Goal: Find specific page/section: Find specific page/section

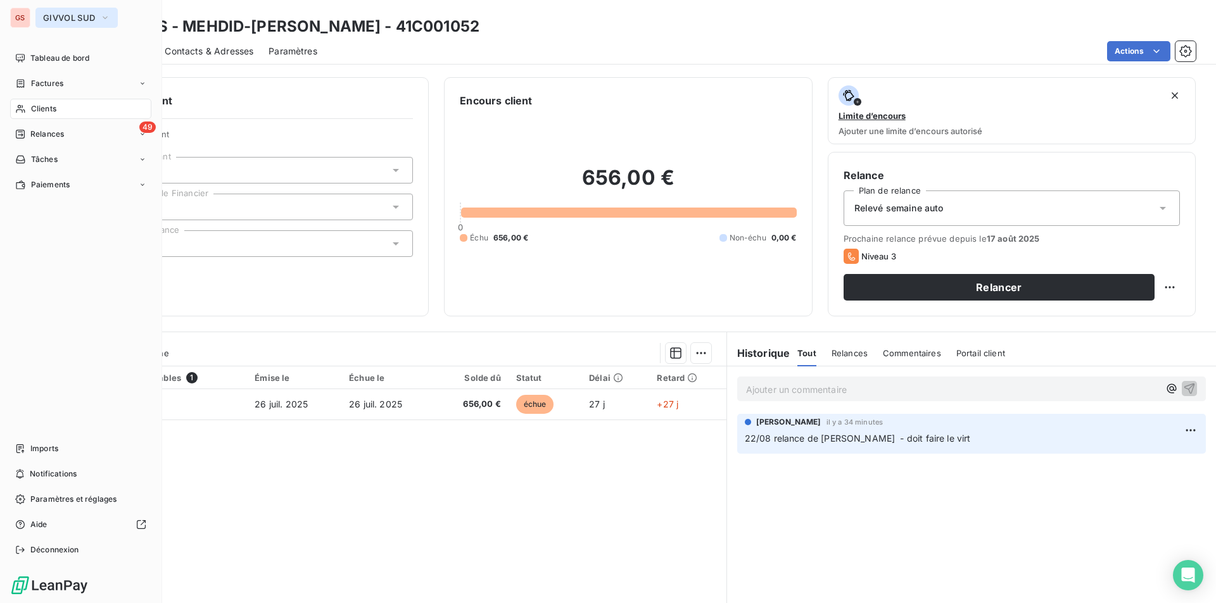
click at [54, 16] on span "GIVVOL SUD" at bounding box center [69, 18] width 52 height 10
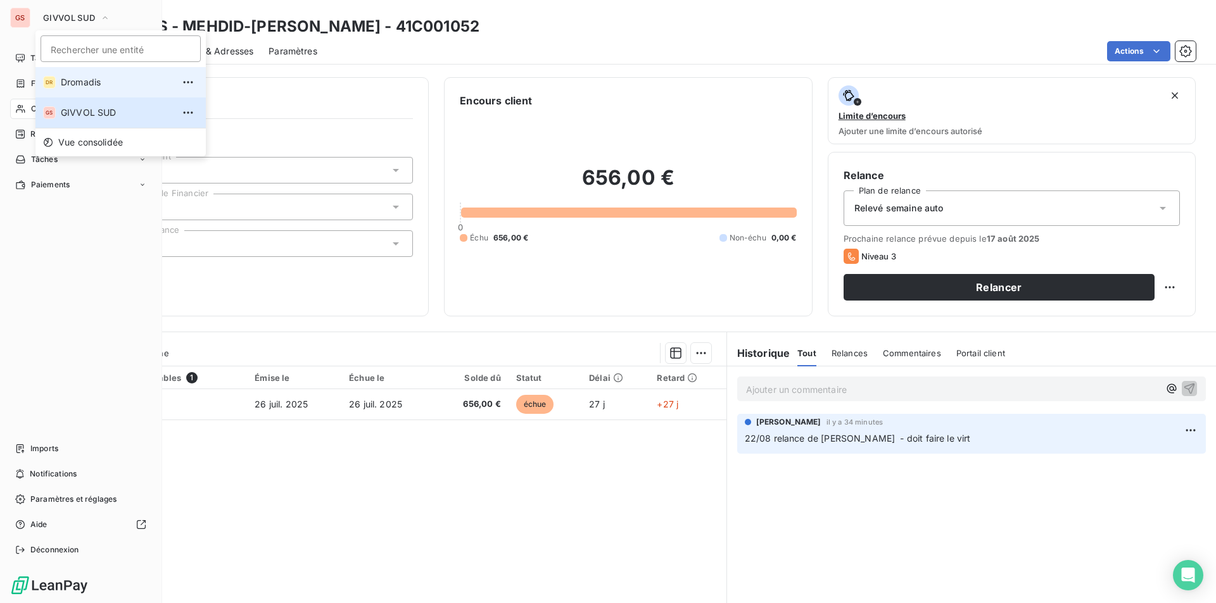
click at [61, 80] on span "Dromadis" at bounding box center [117, 82] width 112 height 13
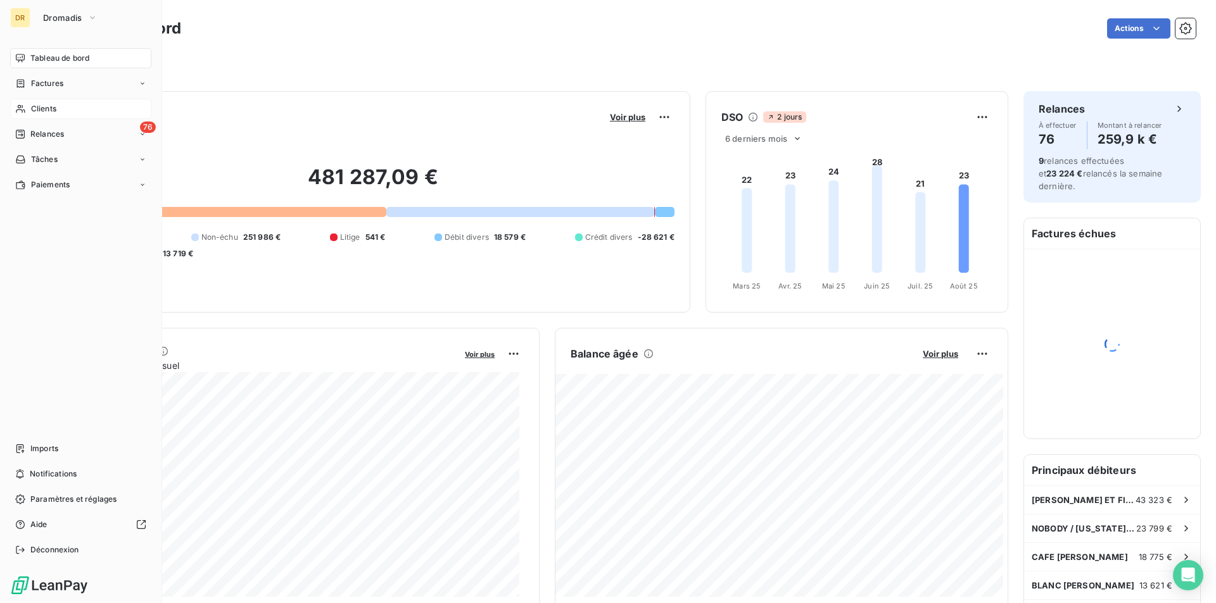
click at [56, 113] on div "Clients" at bounding box center [80, 109] width 141 height 20
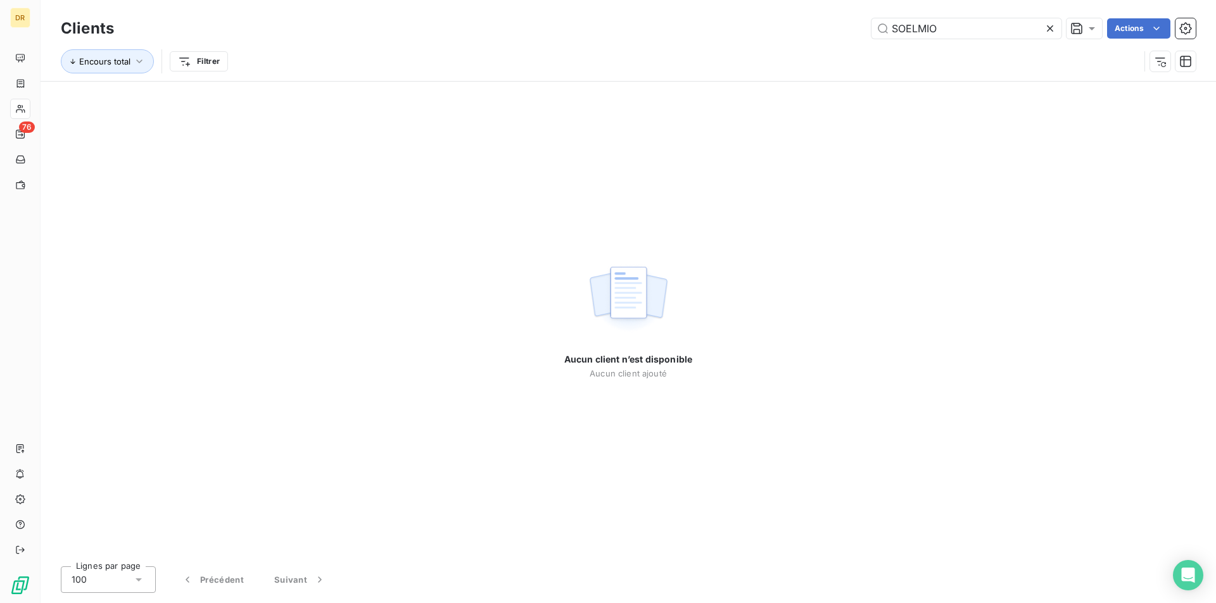
drag, startPoint x: 944, startPoint y: 28, endPoint x: 800, endPoint y: 36, distance: 143.9
click at [804, 34] on div "SOELMIO Actions" at bounding box center [662, 28] width 1066 height 20
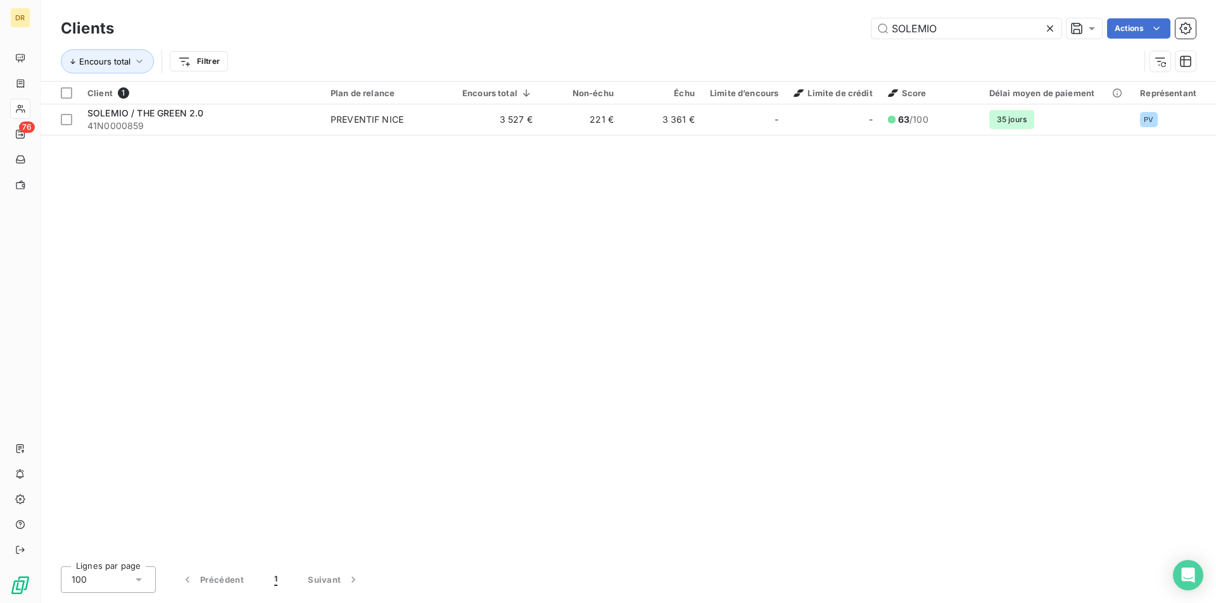
type input "SOLEMIO"
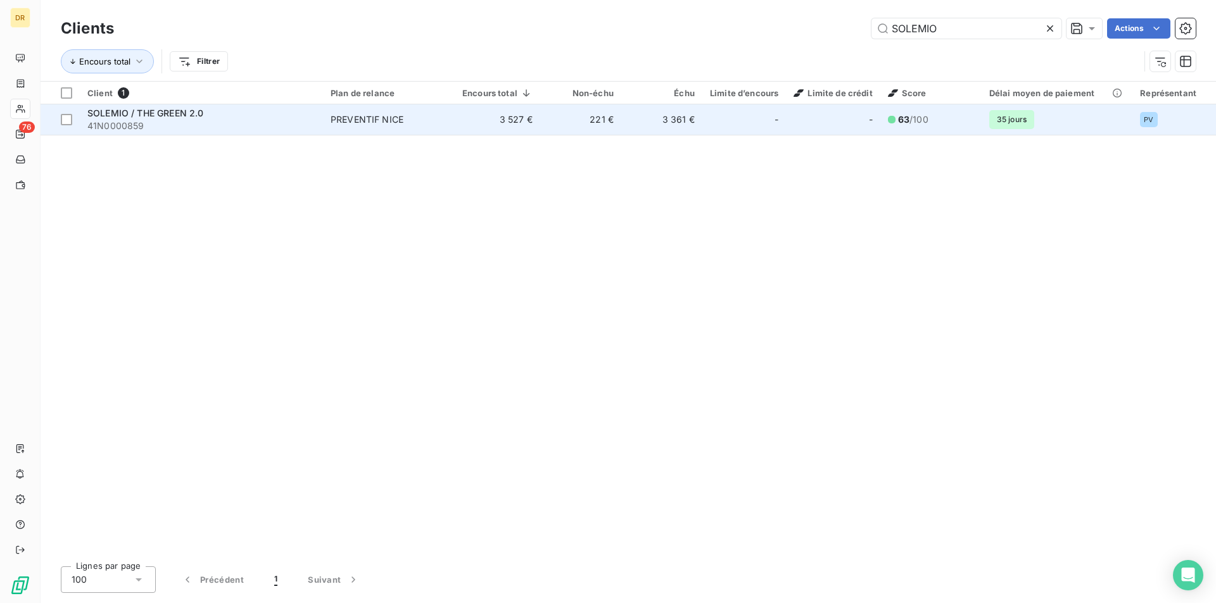
click at [246, 116] on div "SOLEMIO / THE GREEN 2.0" at bounding box center [201, 113] width 228 height 13
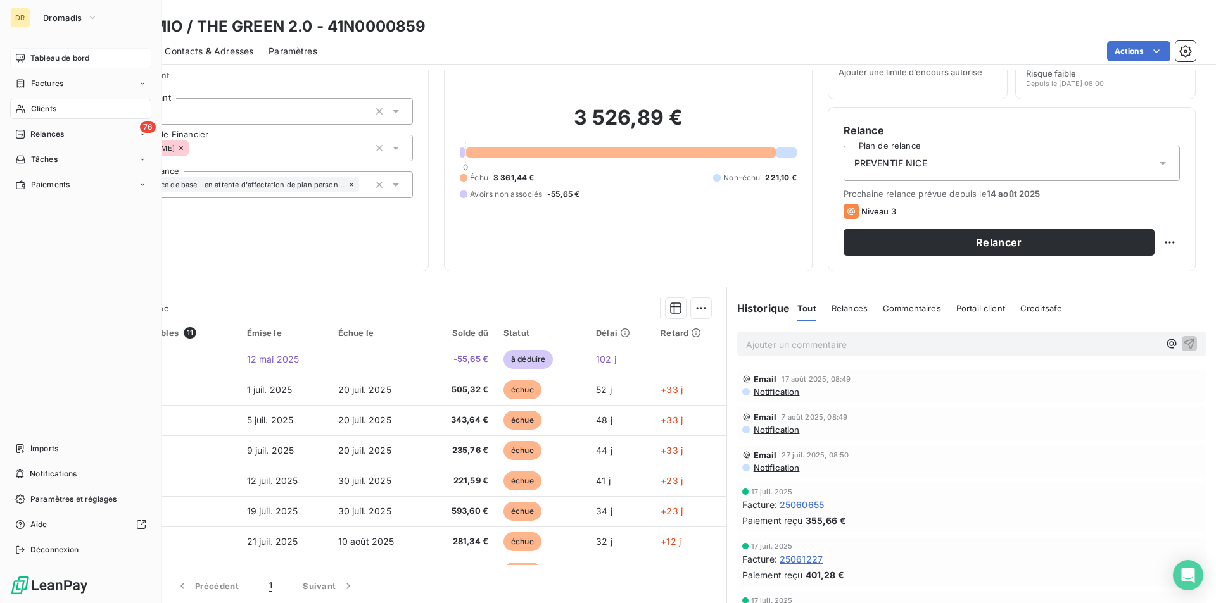
click at [37, 56] on span "Tableau de bord" at bounding box center [59, 58] width 59 height 11
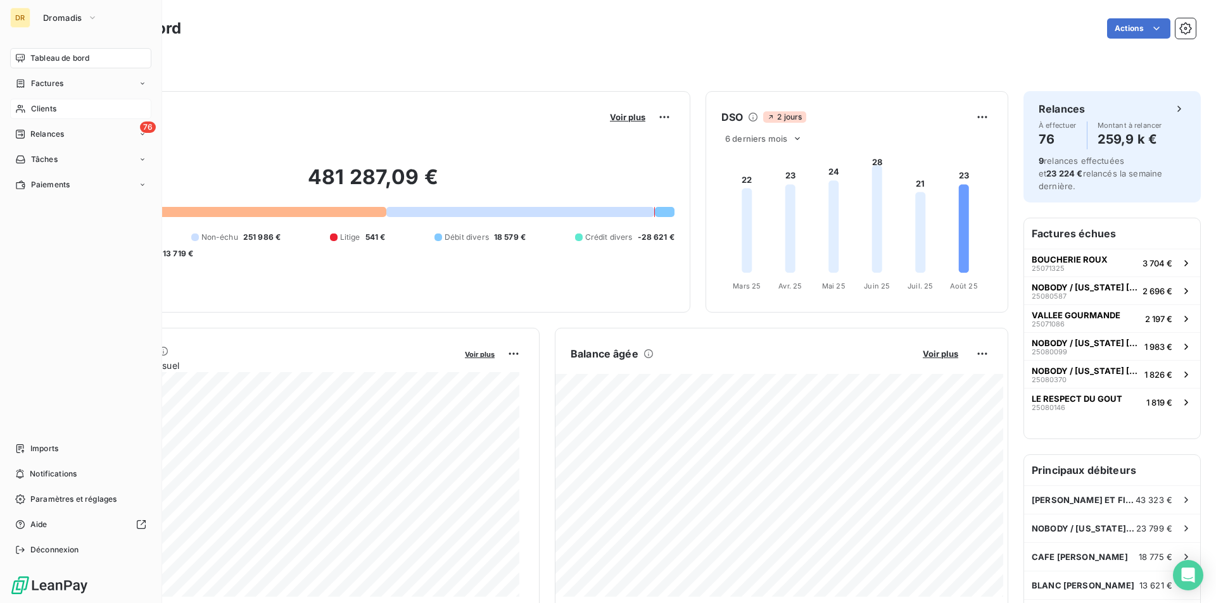
click at [41, 109] on span "Clients" at bounding box center [43, 108] width 25 height 11
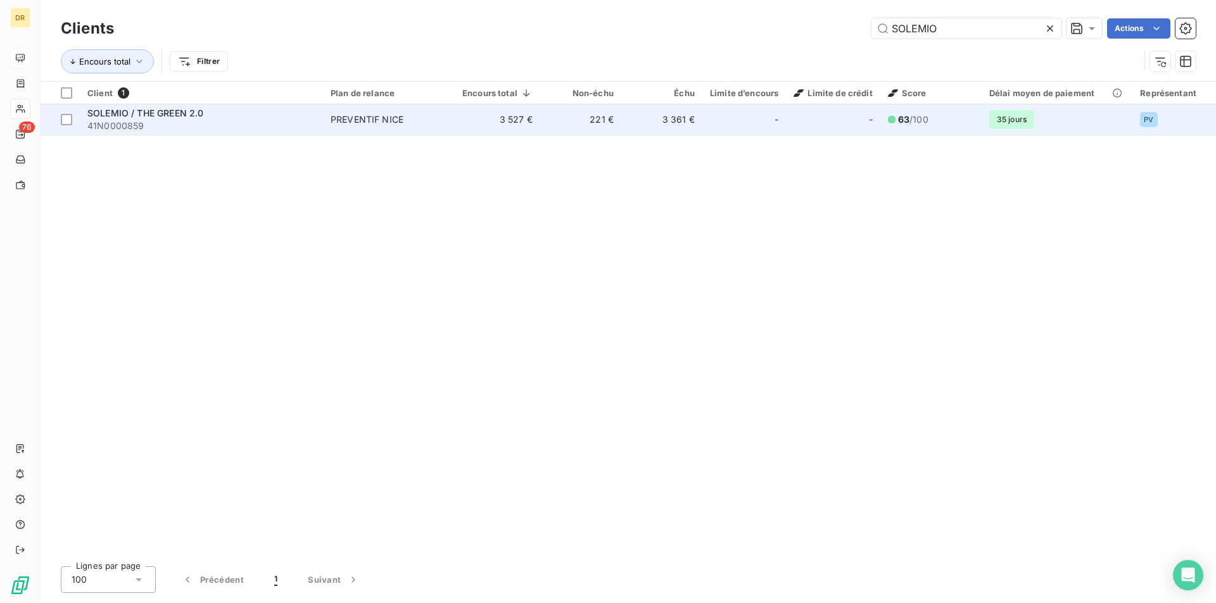
click at [315, 125] on span "41N0000859" at bounding box center [201, 126] width 228 height 13
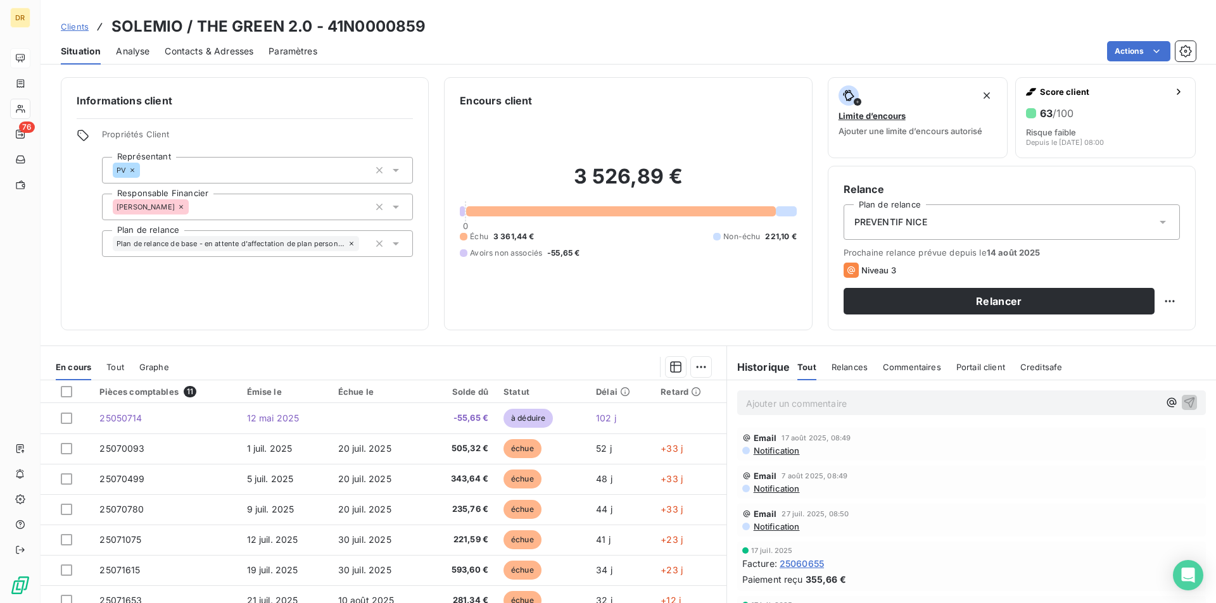
click at [755, 450] on span "Notification" at bounding box center [775, 451] width 47 height 10
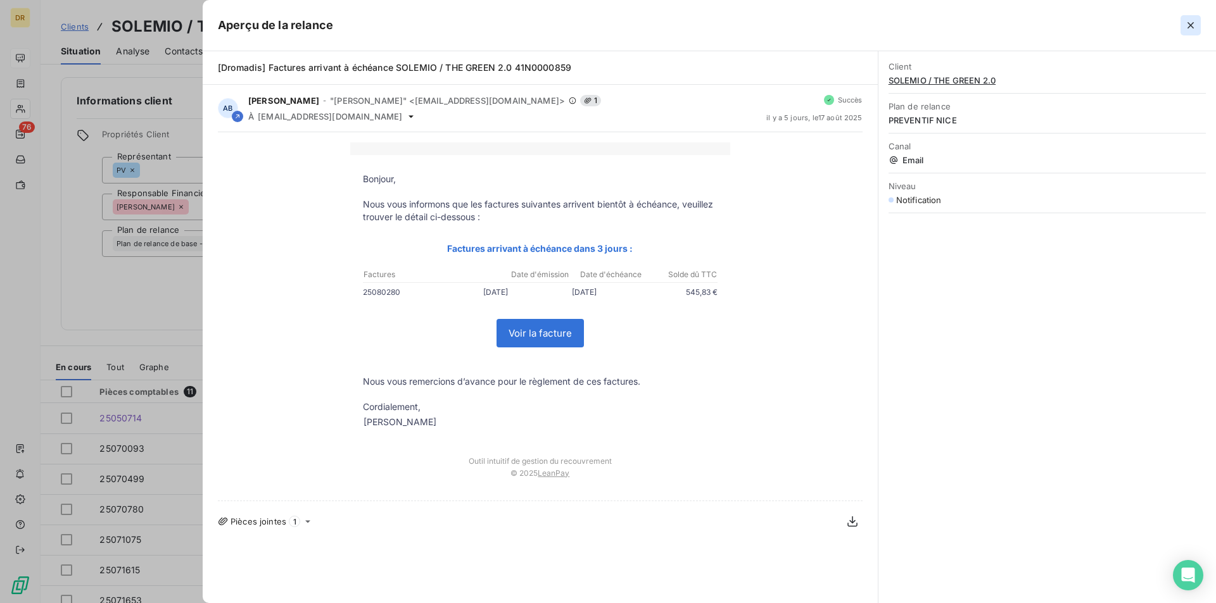
click at [1185, 30] on icon "button" at bounding box center [1190, 25] width 13 height 13
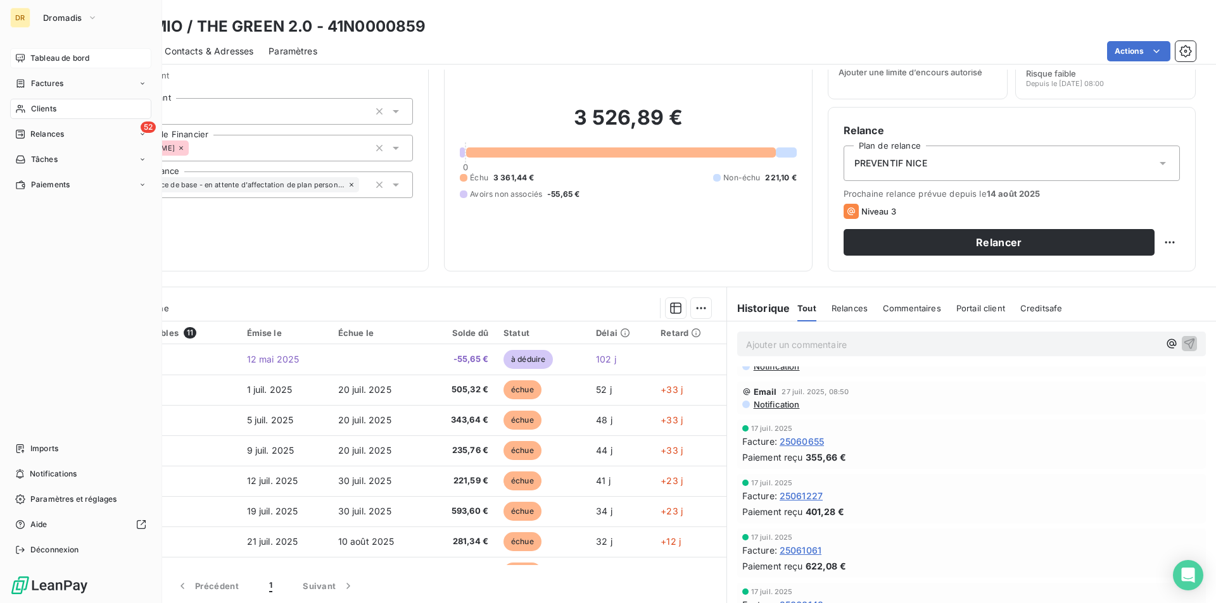
click at [73, 52] on div "Tableau de bord" at bounding box center [80, 58] width 141 height 20
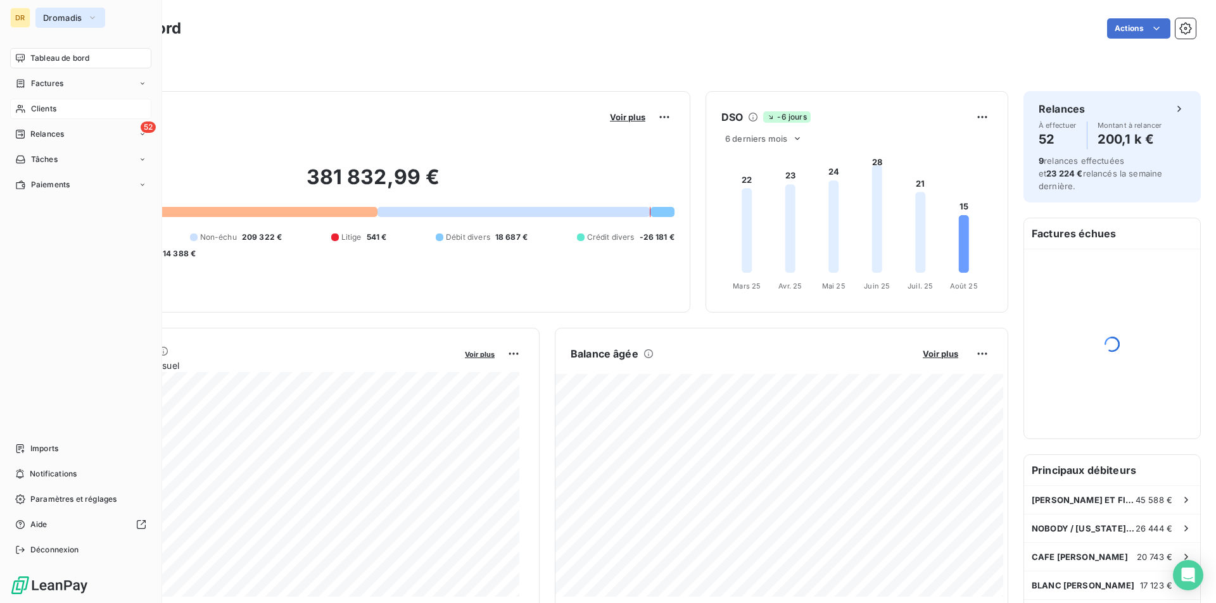
click at [76, 25] on button "Dromadis" at bounding box center [70, 18] width 70 height 20
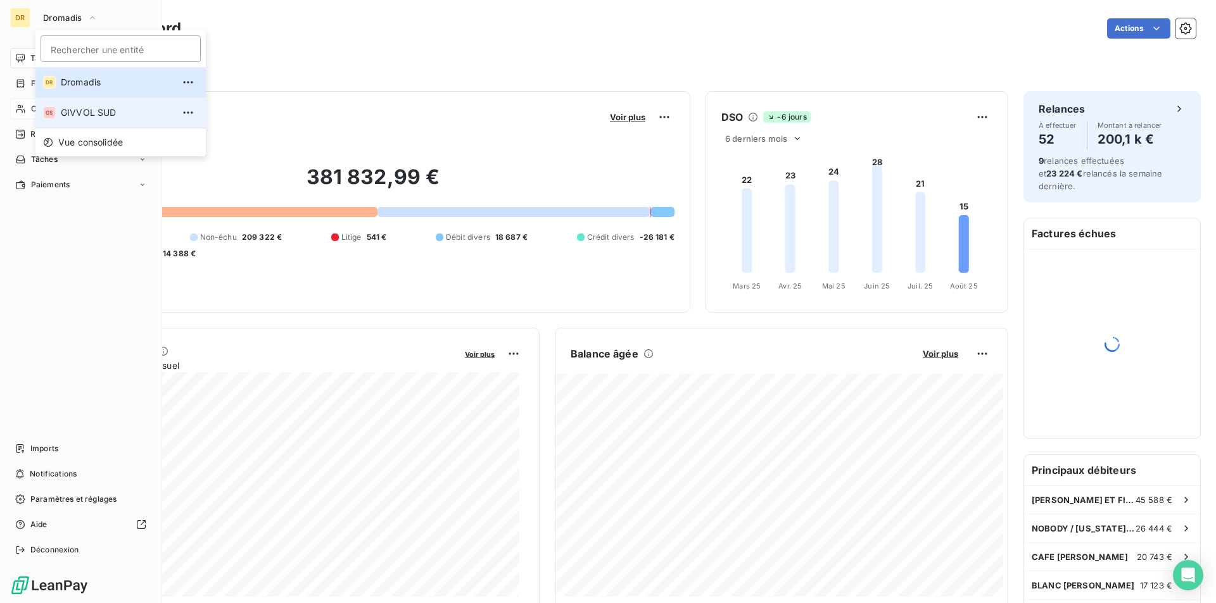
click at [72, 106] on span "GIVVOL SUD" at bounding box center [117, 112] width 112 height 13
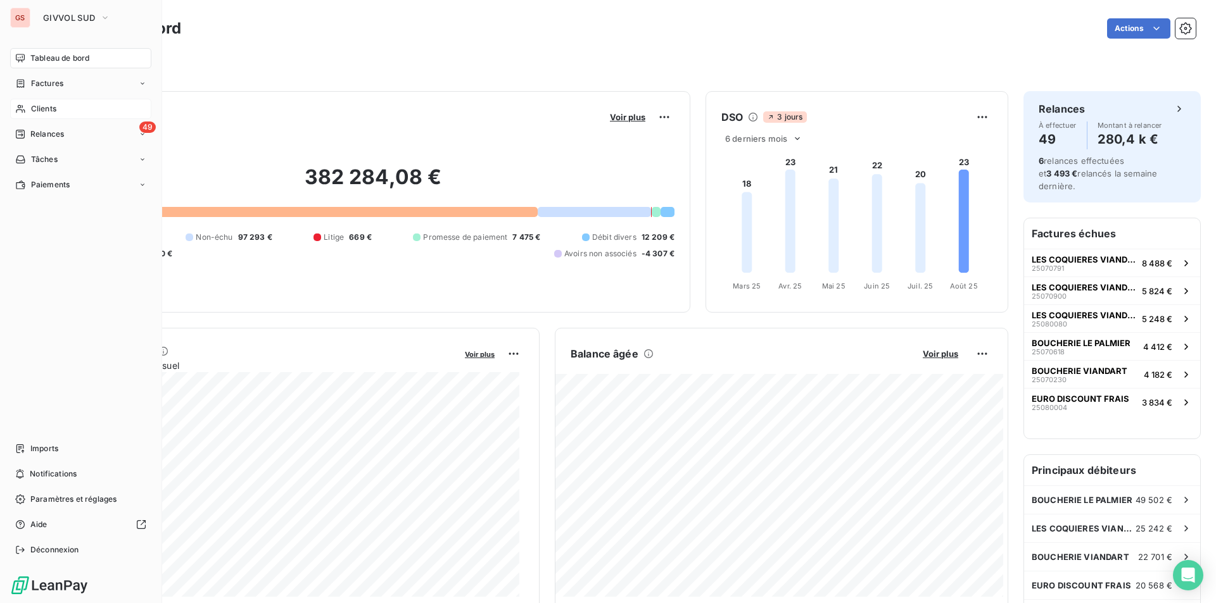
click at [54, 114] on span "Clients" at bounding box center [43, 108] width 25 height 11
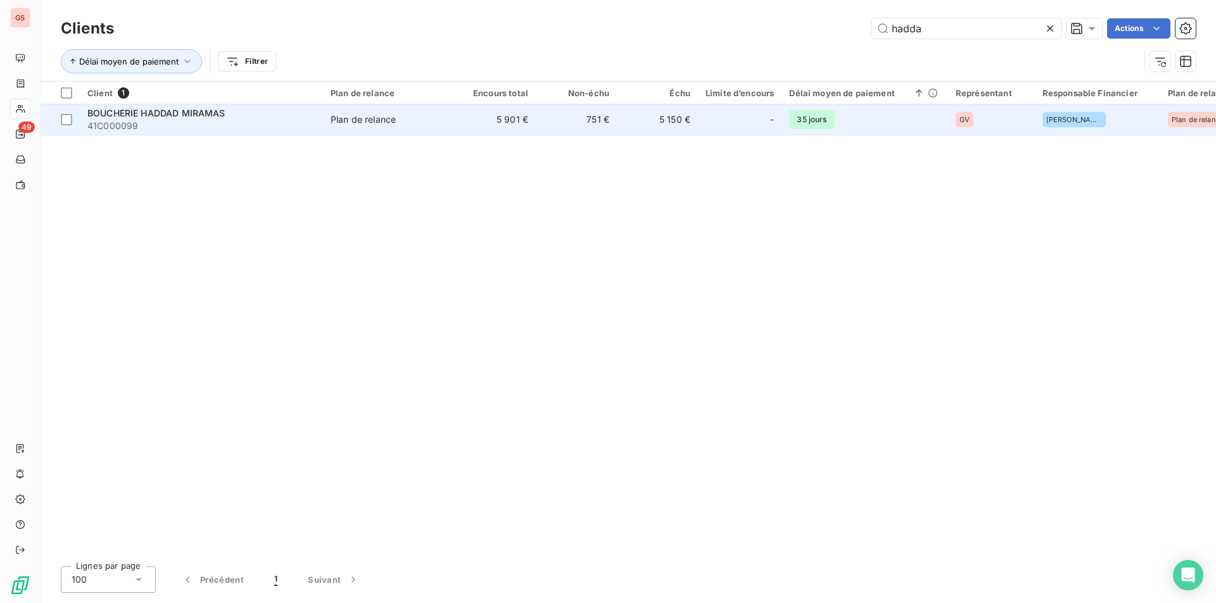
type input "hadda"
click at [121, 110] on span "BOUCHERIE HADDAD MIRAMAS" at bounding box center [156, 113] width 138 height 11
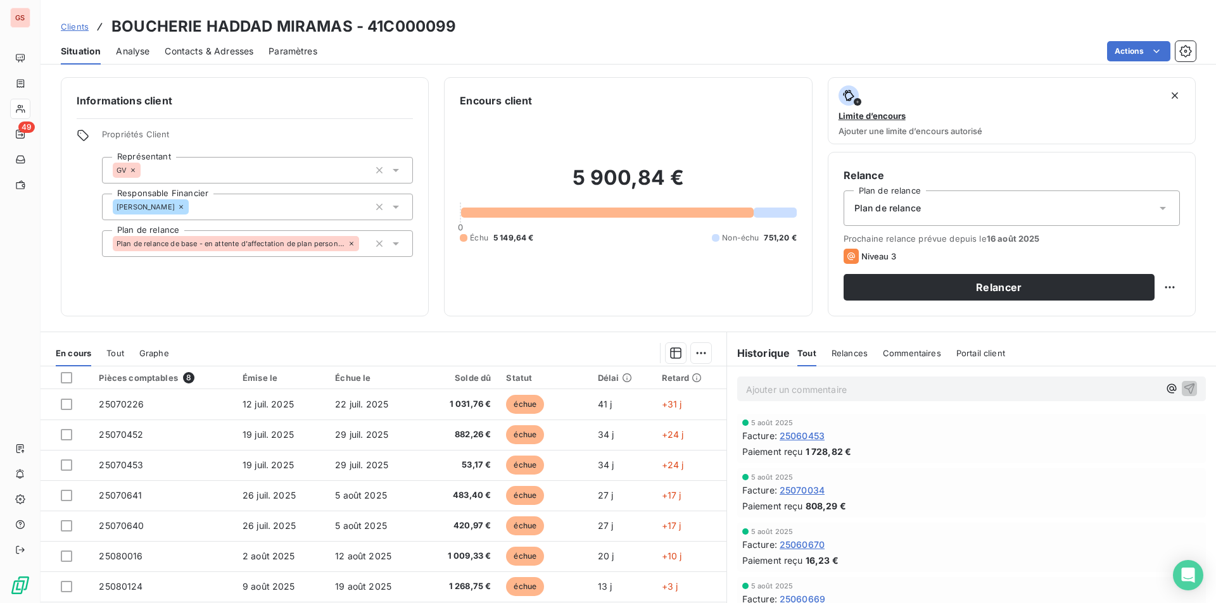
drag, startPoint x: 783, startPoint y: 381, endPoint x: 784, endPoint y: 387, distance: 6.5
click at [783, 382] on div "Ajouter un commentaire ﻿" at bounding box center [952, 389] width 413 height 17
click at [781, 387] on p "Ajouter un commentaire ﻿" at bounding box center [952, 390] width 413 height 16
drag, startPoint x: 878, startPoint y: 380, endPoint x: 883, endPoint y: 387, distance: 8.3
click at [880, 382] on div "22/08 : vu Yassine, récupère le rtg sem 35" at bounding box center [971, 388] width 469 height 23
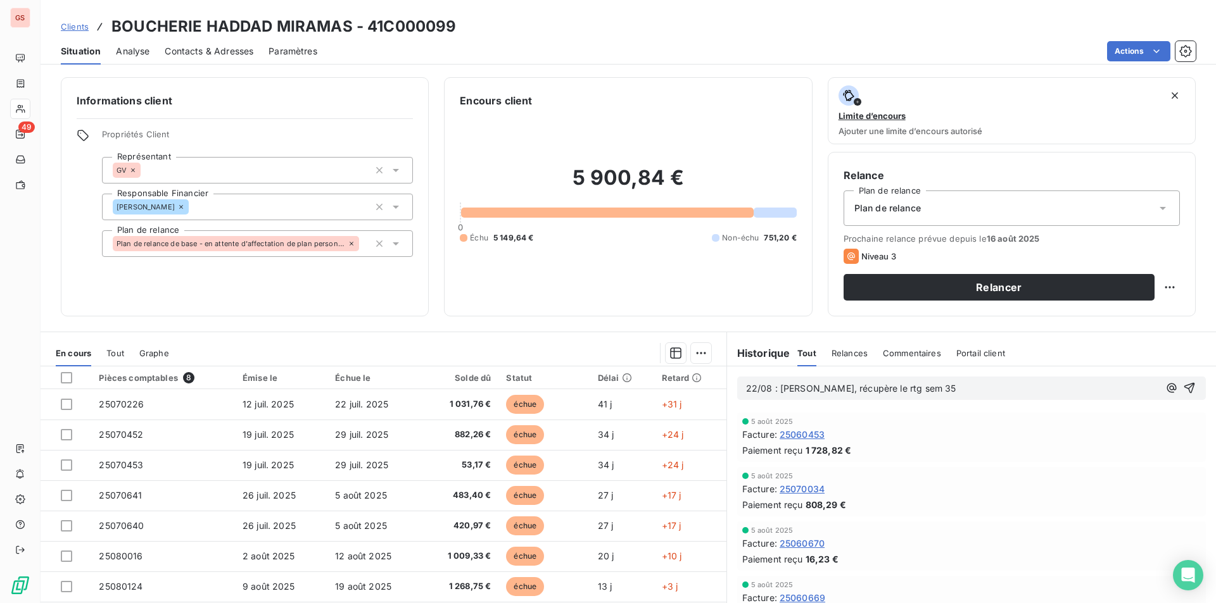
click at [884, 388] on span "22/08 : vu Yassine, récupère le rtg sem 35" at bounding box center [851, 388] width 210 height 11
click at [1183, 386] on icon "button" at bounding box center [1189, 388] width 13 height 13
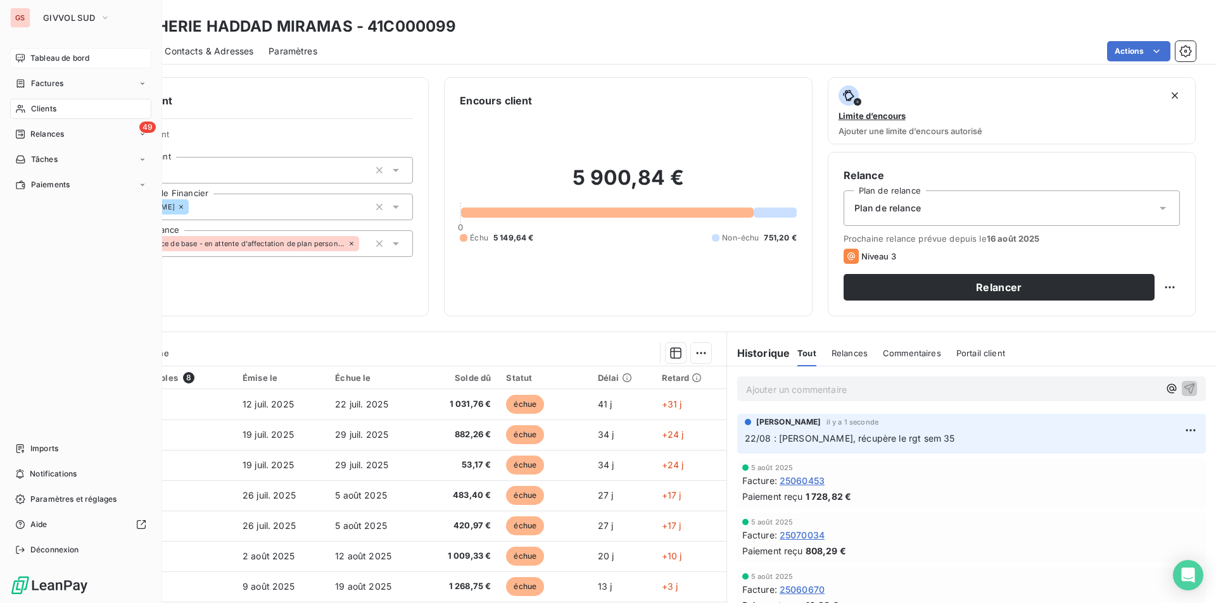
click at [46, 56] on span "Tableau de bord" at bounding box center [59, 58] width 59 height 11
